Goal: Find specific page/section: Find specific page/section

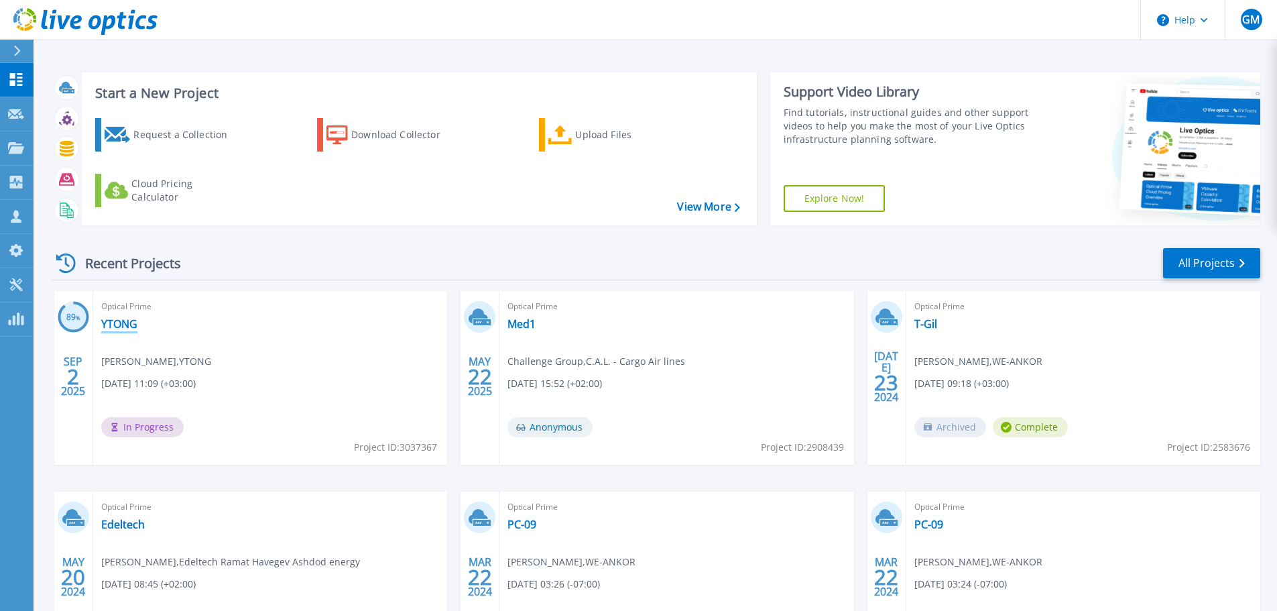
click at [112, 322] on link "YTONG" at bounding box center [119, 323] width 36 height 13
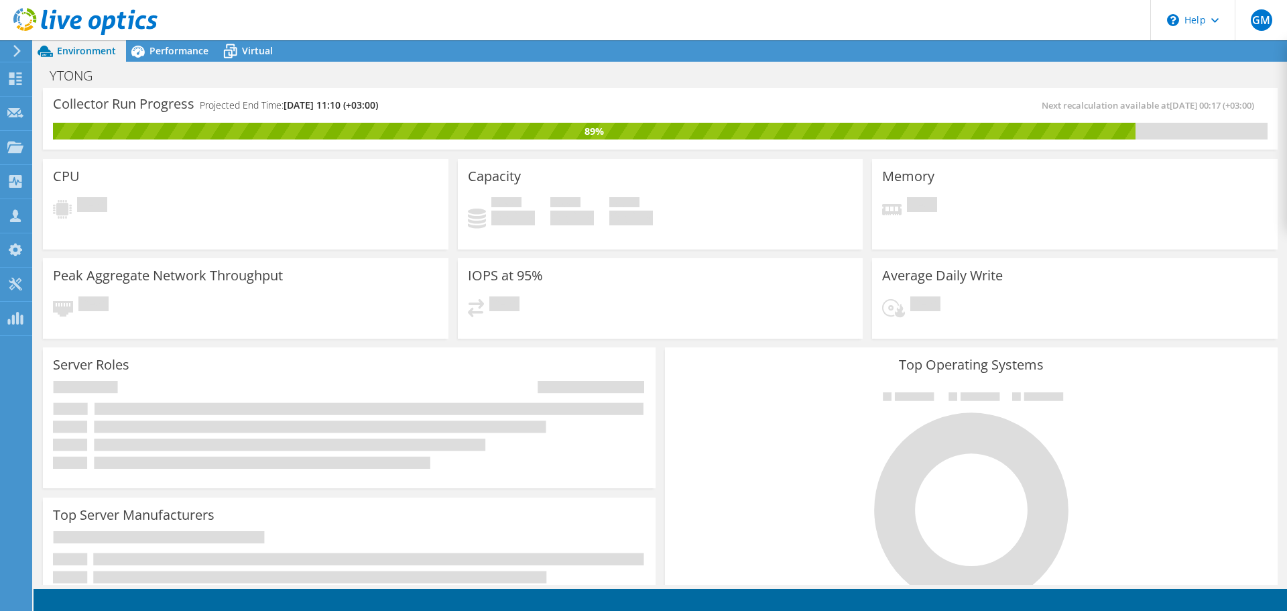
click at [214, 40] on header "GM Channel Partner [PERSON_NAME] [PERSON_NAME][EMAIL_ADDRESS][DOMAIN_NAME] WE-A…" at bounding box center [643, 20] width 1287 height 40
click at [239, 49] on icon at bounding box center [230, 51] width 23 height 23
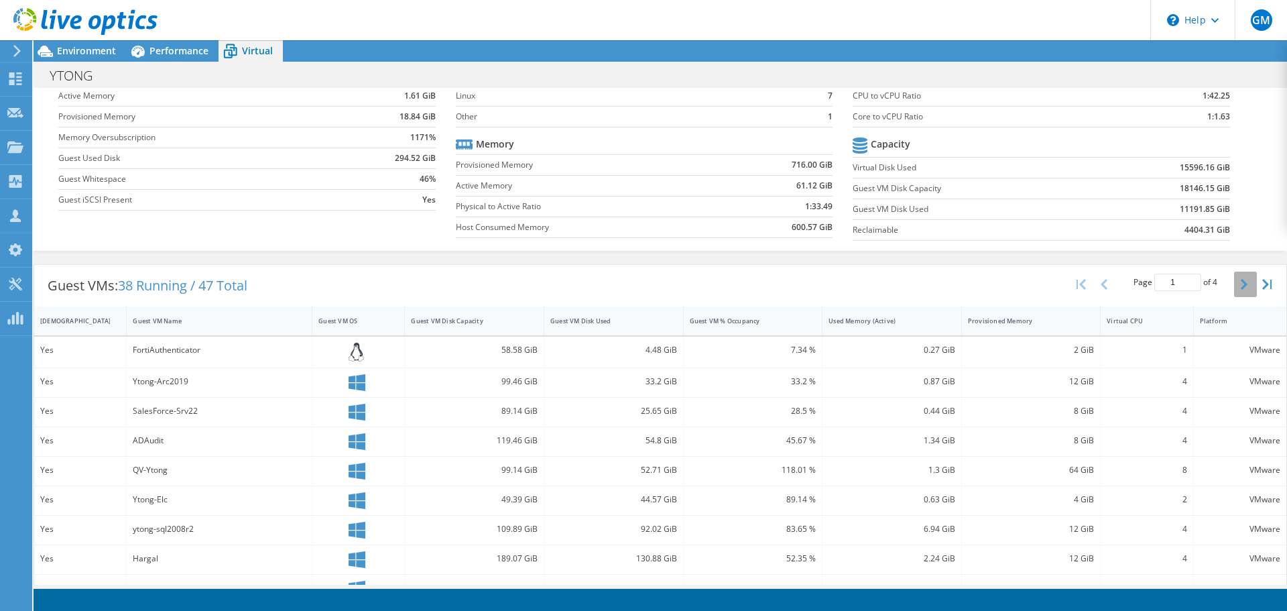
click at [1241, 287] on icon "button" at bounding box center [1244, 284] width 7 height 11
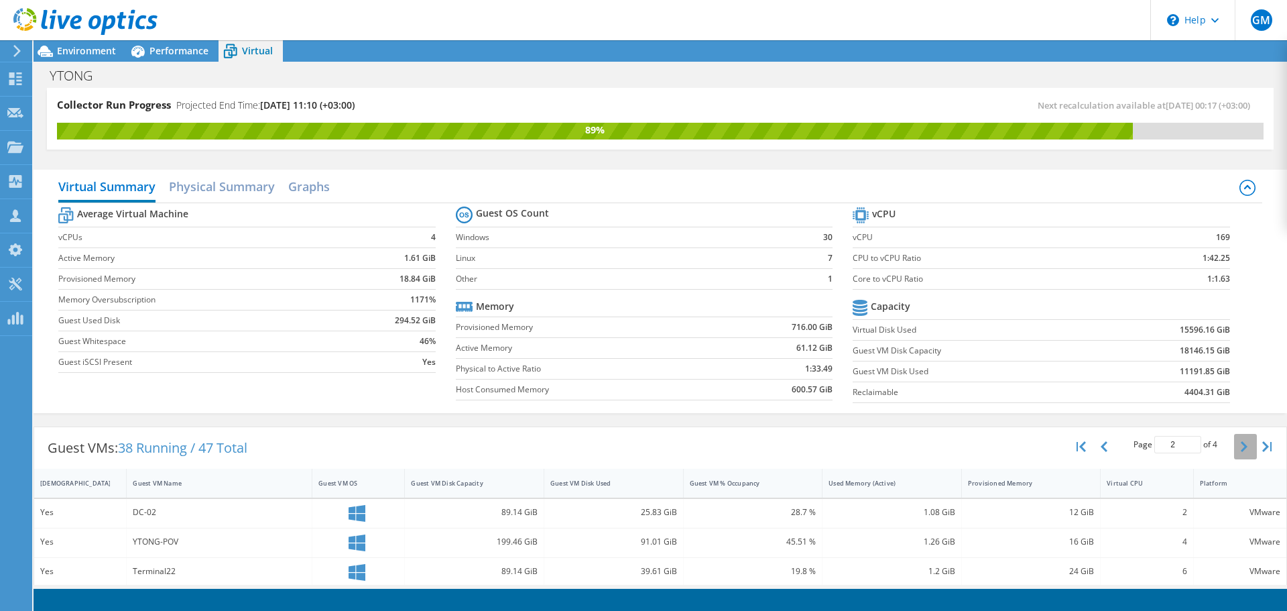
click at [1234, 447] on button "button" at bounding box center [1245, 446] width 23 height 25
type input "3"
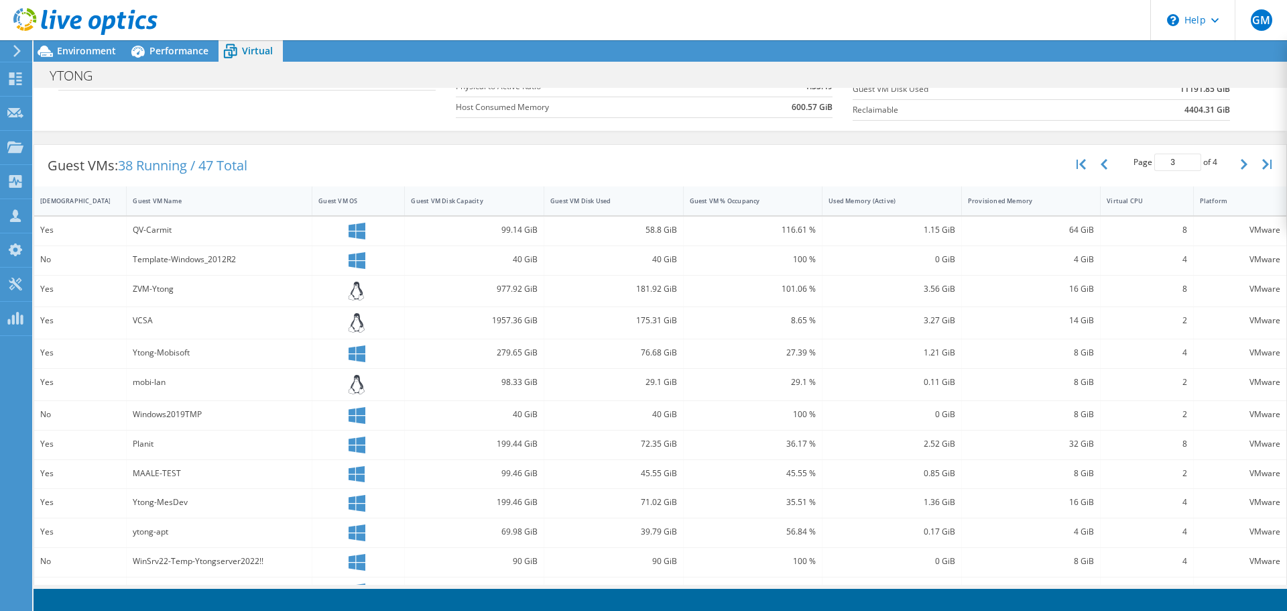
scroll to position [370, 0]
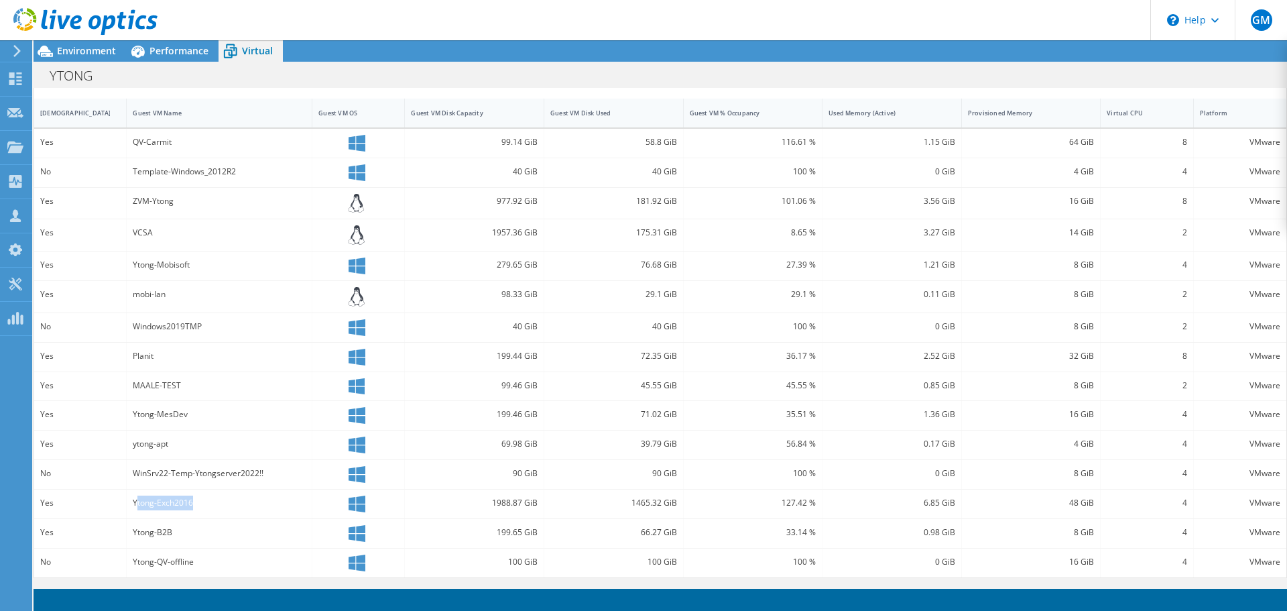
drag, startPoint x: 136, startPoint y: 502, endPoint x: 257, endPoint y: 504, distance: 121.4
click at [257, 504] on div "Ytong-Exch2016" at bounding box center [219, 502] width 173 height 15
click at [60, 50] on span "Environment" at bounding box center [86, 50] width 59 height 13
